Goal: Find specific page/section: Find specific page/section

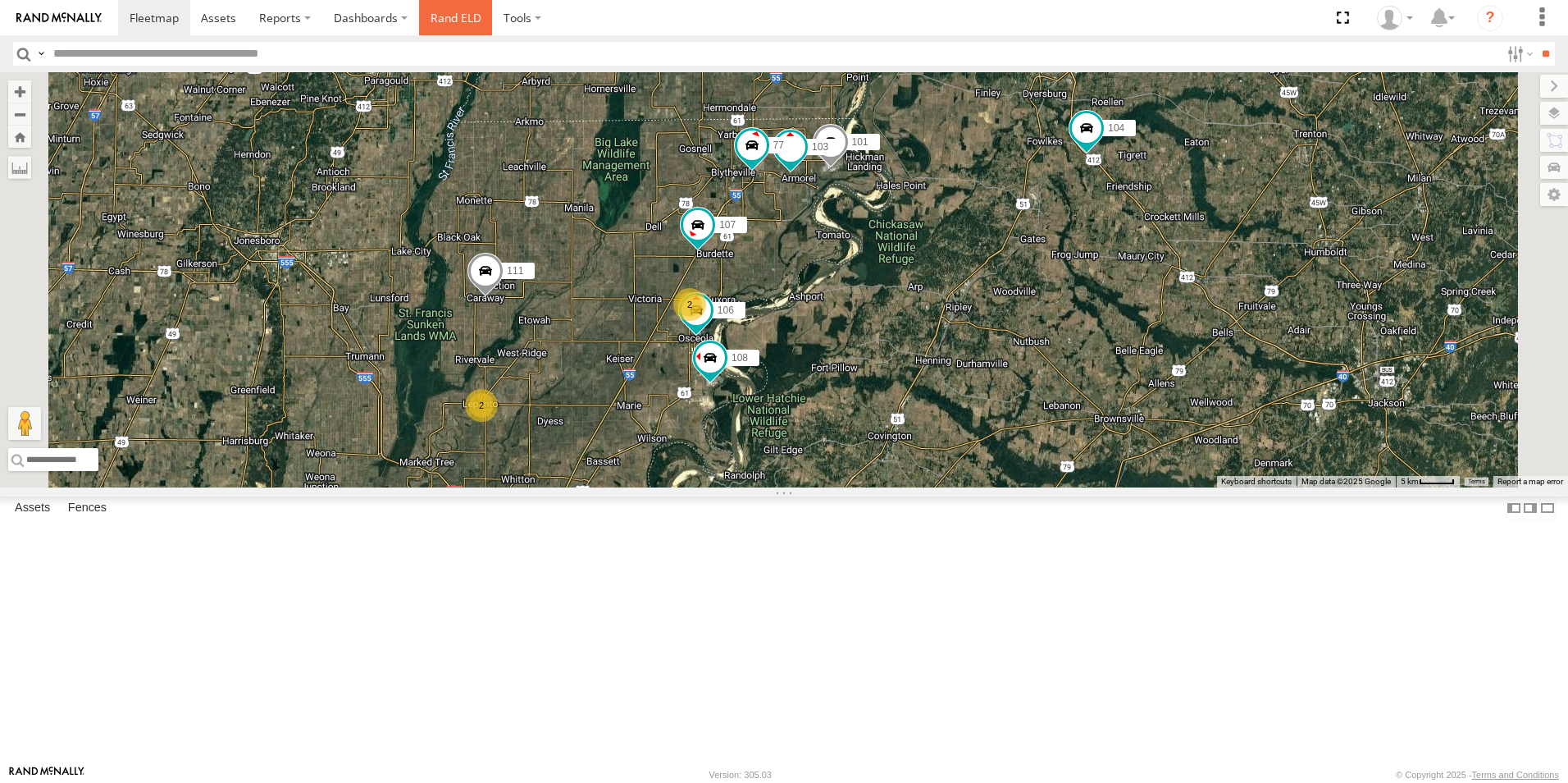
click at [463, 20] on link "Rand ELD" at bounding box center [455, 18] width 74 height 36
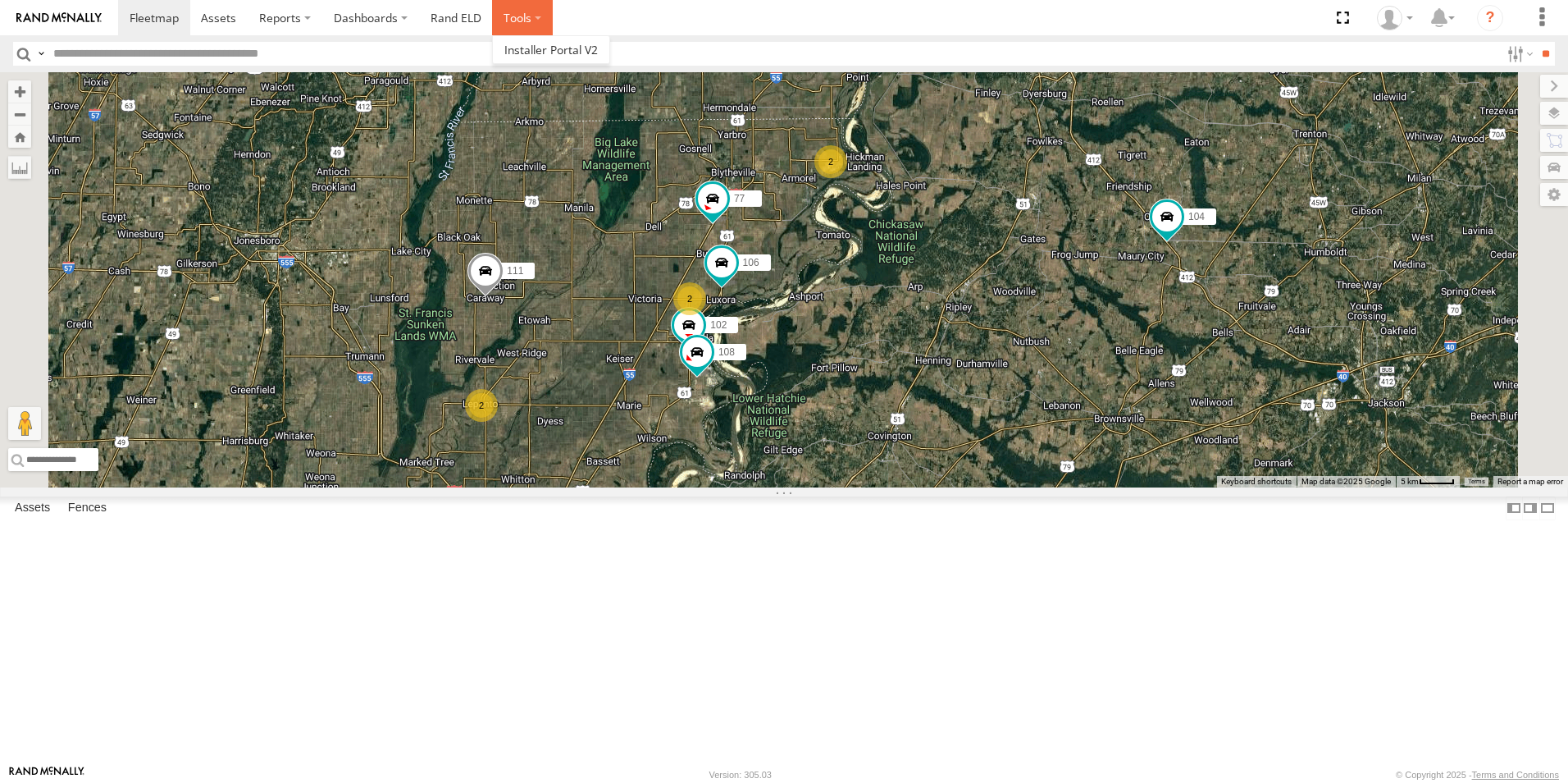
click at [504, 20] on label at bounding box center [522, 18] width 61 height 36
click at [467, 15] on link "Rand ELD" at bounding box center [455, 18] width 74 height 36
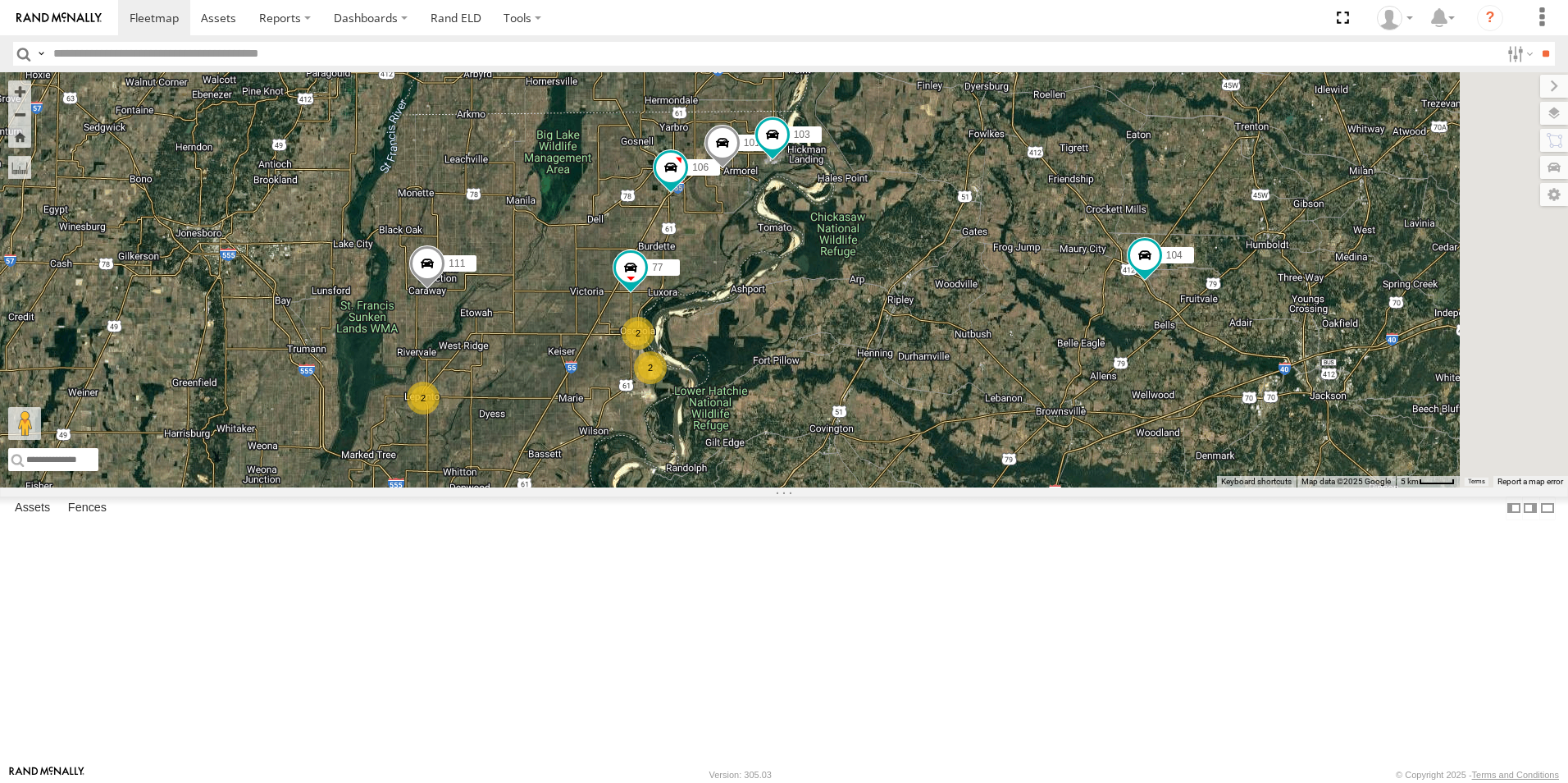
click at [0, 0] on span at bounding box center [0, 0] width 0 height 0
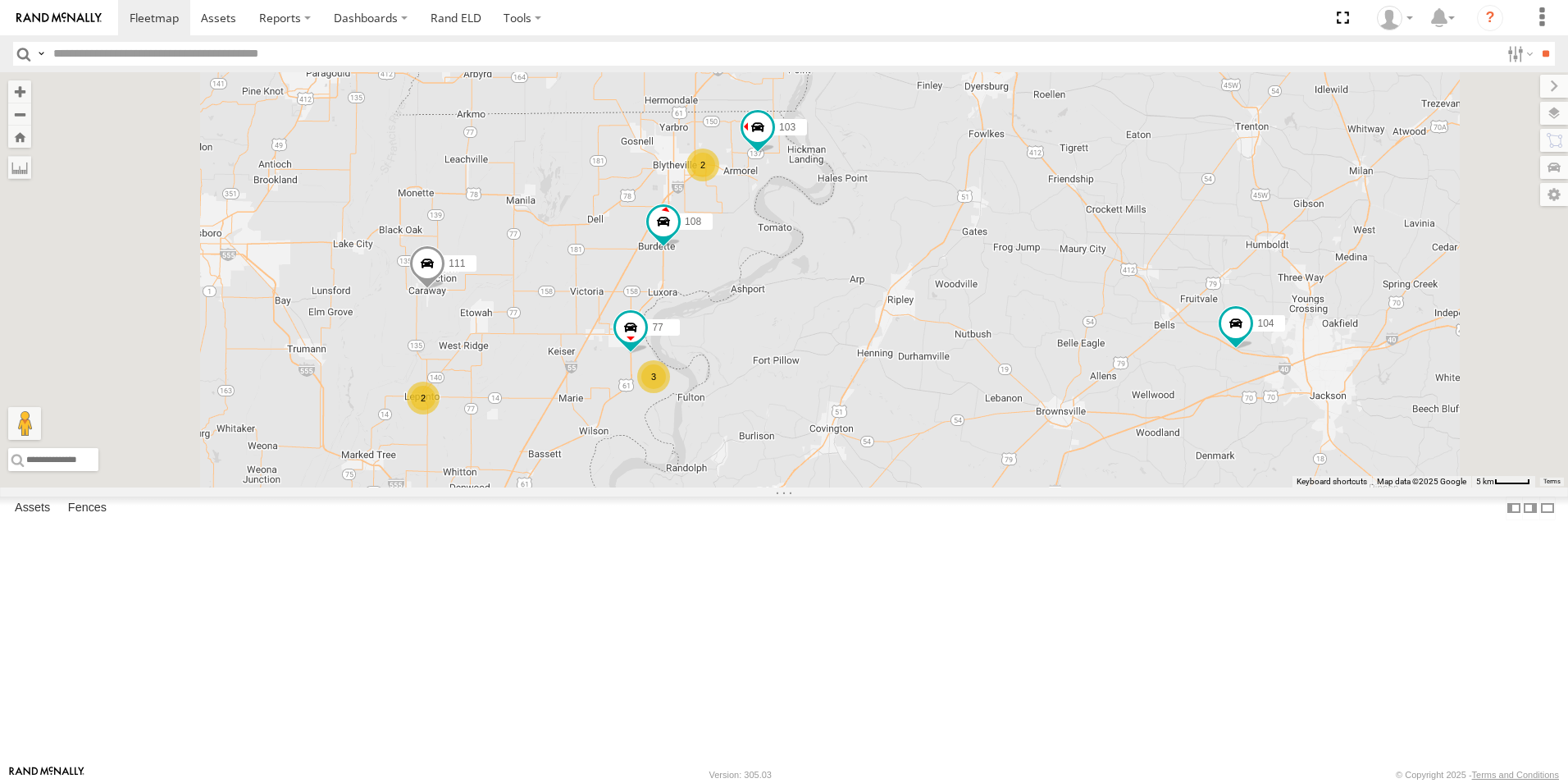
click at [1560, 115] on label at bounding box center [1554, 113] width 28 height 23
click at [0, 0] on span "Basemaps" at bounding box center [0, 0] width 0 height 0
click at [0, 0] on span "Satellite + Roadmap" at bounding box center [0, 0] width 0 height 0
